Goal: Task Accomplishment & Management: Complete application form

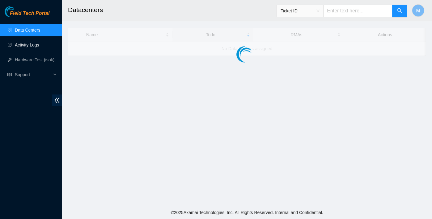
click at [39, 44] on link "Activity Logs" at bounding box center [27, 44] width 24 height 5
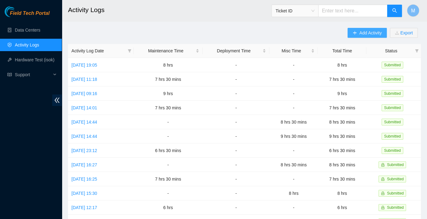
click at [355, 32] on icon "plus" at bounding box center [355, 33] width 4 height 4
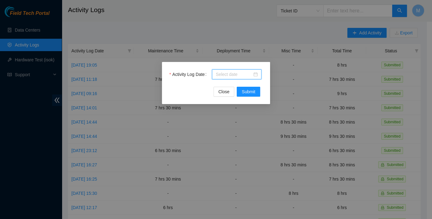
click at [245, 71] on input "Activity Log Date" at bounding box center [234, 74] width 37 height 7
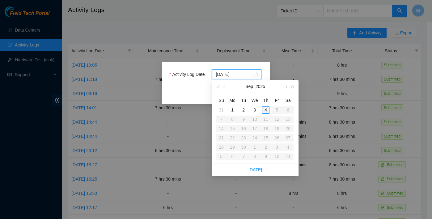
type input "[DATE]"
click at [264, 111] on div "4" at bounding box center [265, 109] width 7 height 7
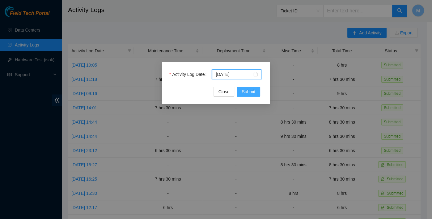
click at [248, 89] on span "Submit" at bounding box center [249, 91] width 14 height 7
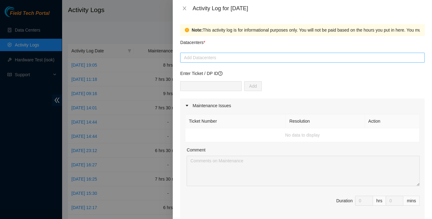
click at [226, 59] on div at bounding box center [303, 57] width 242 height 7
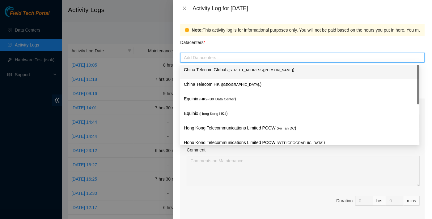
click at [225, 71] on p "China Telecom Global ( [STREET_ADDRESS][PERSON_NAME] )" at bounding box center [300, 69] width 232 height 7
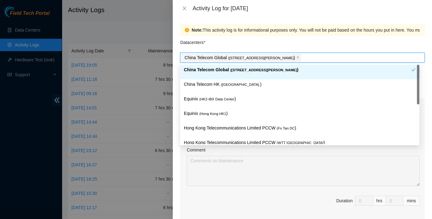
click at [223, 81] on p "China Telecom HK ( [GEOGRAPHIC_DATA] )" at bounding box center [300, 84] width 232 height 7
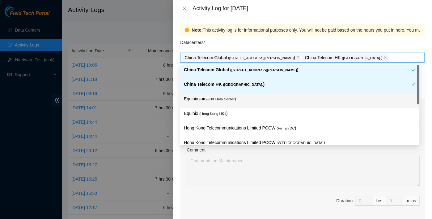
click at [223, 102] on p "Equinix ( HK2-IBX Data Center )" at bounding box center [300, 98] width 232 height 7
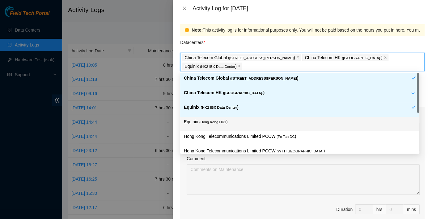
click at [226, 117] on div "Equinix ( [GEOGRAPHIC_DATA] HK1 )" at bounding box center [299, 124] width 239 height 15
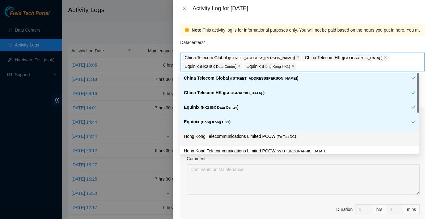
click at [262, 133] on p "Hong Kong Telecommunications Limited PCCW ( Fo Tan DC )" at bounding box center [300, 136] width 232 height 7
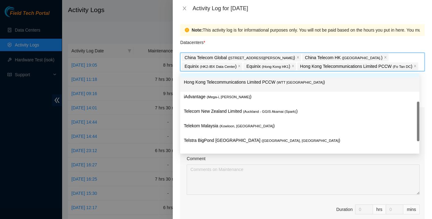
click at [256, 86] on div "Hong Kong Telecommunications Limited PCCW ( WTT [GEOGRAPHIC_DATA] )" at bounding box center [300, 84] width 232 height 11
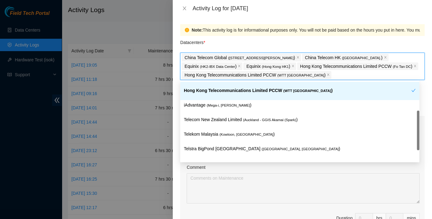
click at [252, 96] on div "Hong Kong Telecommunications Limited PCCW ( WTT [GEOGRAPHIC_DATA] )" at bounding box center [298, 92] width 228 height 11
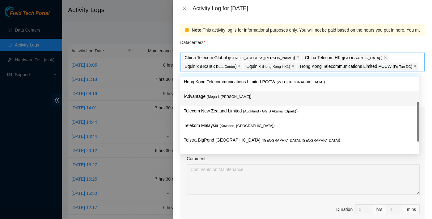
click at [249, 104] on div "iAdvantage ( Mega-i, Chai Wan )" at bounding box center [299, 98] width 239 height 15
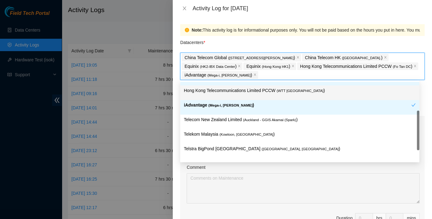
click at [247, 94] on div "Hong Kong Telecommunications Limited PCCW ( WTT [GEOGRAPHIC_DATA] )" at bounding box center [300, 92] width 232 height 11
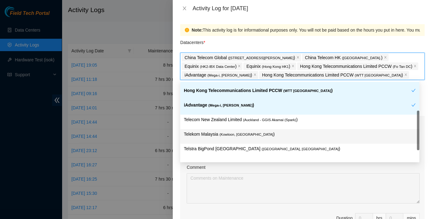
click at [264, 135] on p "Telekom Malaysia ( [GEOGRAPHIC_DATA], [GEOGRAPHIC_DATA] )" at bounding box center [300, 134] width 232 height 7
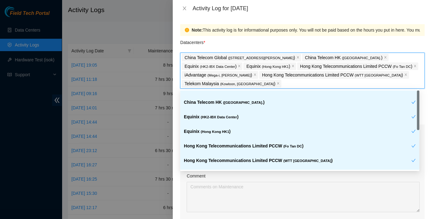
scroll to position [0, 0]
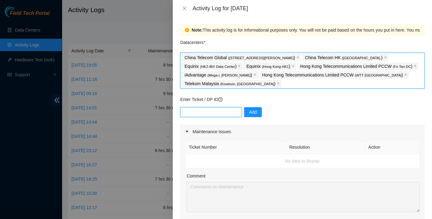
click at [205, 107] on input "text" at bounding box center [211, 112] width 62 height 10
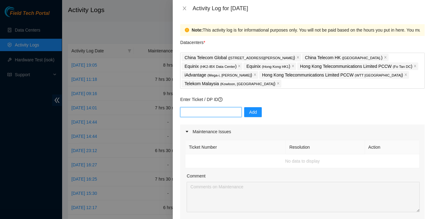
paste input "DP77188"
type input "DP77188"
click at [251, 111] on span "Add" at bounding box center [253, 112] width 8 height 7
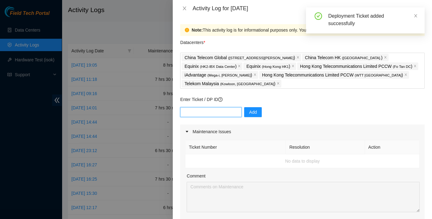
click at [219, 114] on input "text" at bounding box center [211, 112] width 62 height 10
paste input "DP77188"
type input "DP77187"
click at [251, 116] on button "Add" at bounding box center [253, 112] width 18 height 10
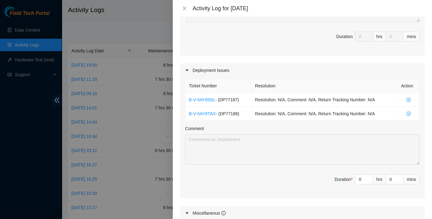
scroll to position [192, 0]
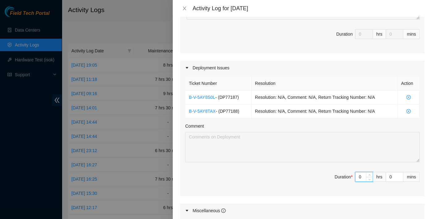
drag, startPoint x: 358, startPoint y: 174, endPoint x: 336, endPoint y: 173, distance: 22.4
click at [336, 173] on span "Duration * 0 hrs 0 mins" at bounding box center [302, 180] width 235 height 17
type input "8"
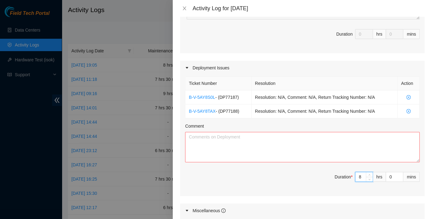
type input "8"
click at [213, 132] on textarea "Comment" at bounding box center [302, 147] width 235 height 30
paste textarea "DP80135 DP83102 DP83104 DP80469 DP76877 DP83429 - DP83430 DP81177 DP79032 DP785…"
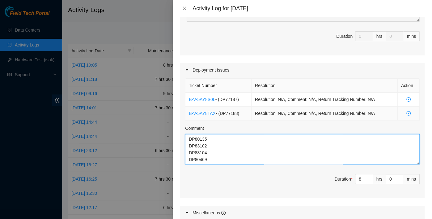
scroll to position [190, 0]
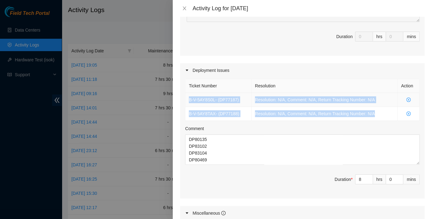
drag, startPoint x: 378, startPoint y: 115, endPoint x: 188, endPoint y: 101, distance: 190.8
click at [188, 101] on tbody "B-V-5AY8S0L - ( DP77187 ) Resolution: N/A, Comment: N/A, Return Tracking Number…" at bounding box center [303, 107] width 234 height 28
copy tbody "B-V-5AY8S0L - ( DP77187 ) Resolution: N/A, Comment: N/A, Return Tracking Number…"
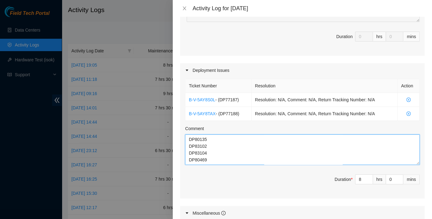
click at [189, 137] on textarea "DP80135 DP83102 DP83104 DP80469 DP76877 DP83429 - DP83430 DP81177 DP79032 DP785…" at bounding box center [302, 149] width 235 height 30
paste textarea "B-V-5AY8S0L - (DP77187) Resolution: N/A, Comment: N/A, Return Tracking Number: …"
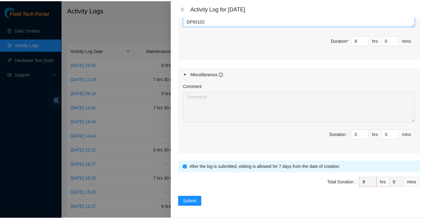
scroll to position [329, 0]
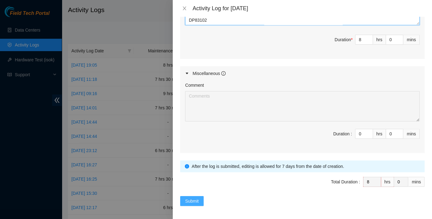
type textarea "B-V-5AY8S0L - (DP77187) Resolution: N/A, Comment: N/A, Return Tracking Number: …"
click at [197, 201] on span "Submit" at bounding box center [192, 200] width 14 height 7
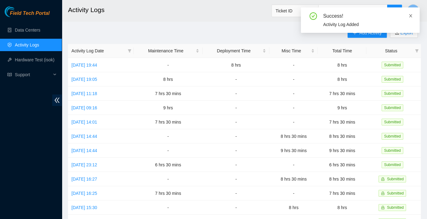
click at [412, 15] on icon "close" at bounding box center [411, 16] width 4 height 4
